Goal: Information Seeking & Learning: Learn about a topic

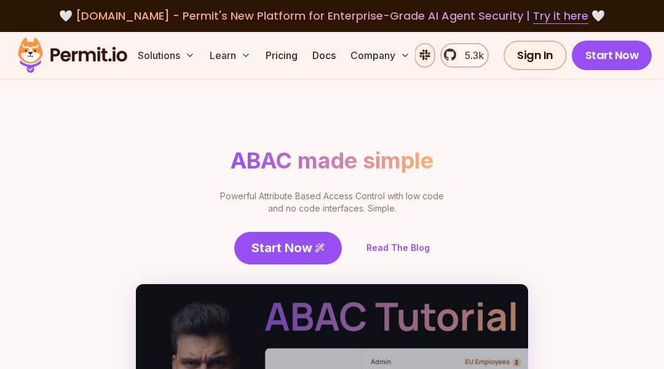
scroll to position [2558, 0]
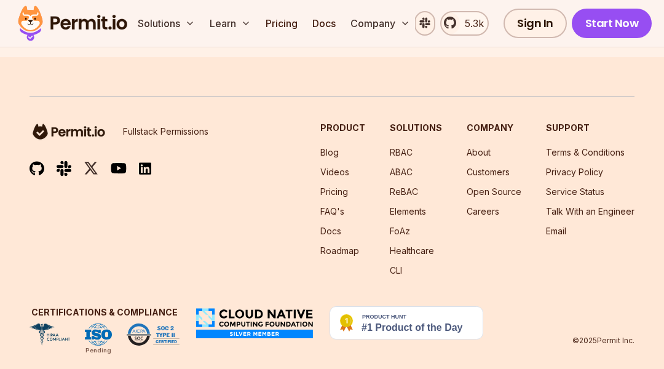
scroll to position [3621, 0]
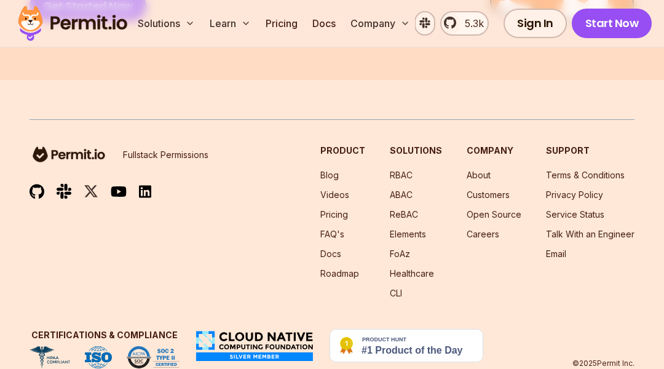
scroll to position [5290, 0]
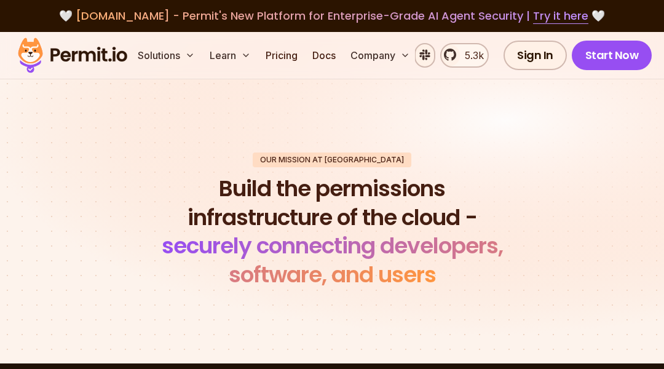
scroll to position [2602, 0]
